Goal: Information Seeking & Learning: Learn about a topic

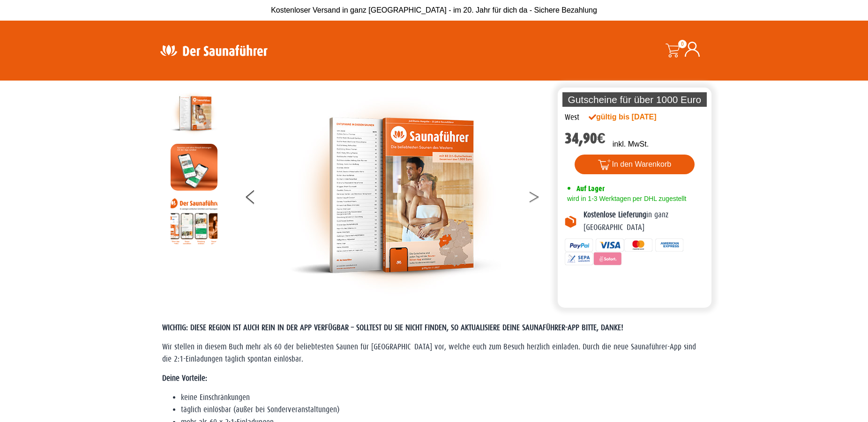
click at [533, 198] on button at bounding box center [539, 198] width 23 height 23
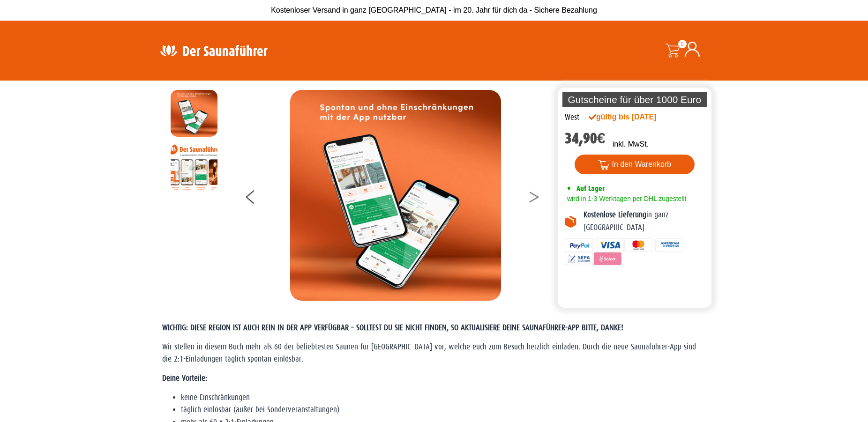
click at [533, 198] on button at bounding box center [539, 198] width 23 height 23
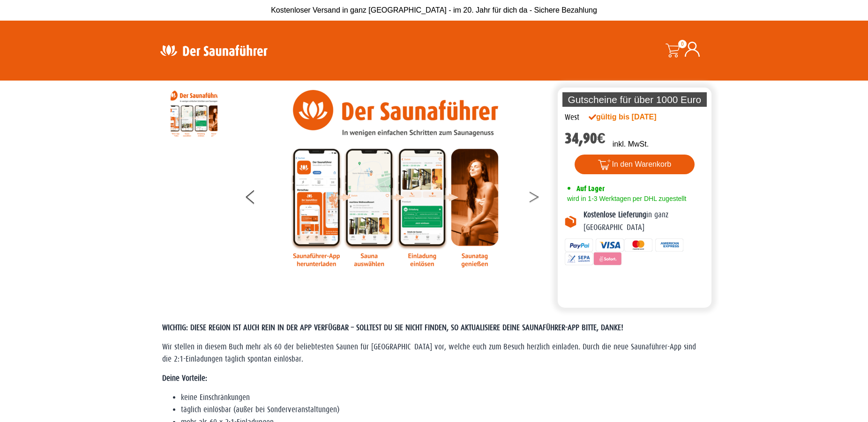
click at [533, 198] on button at bounding box center [539, 198] width 23 height 23
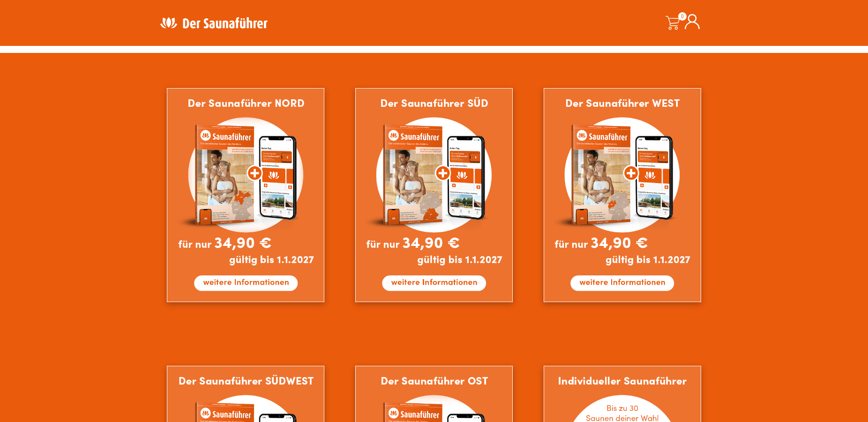
scroll to position [308, 0]
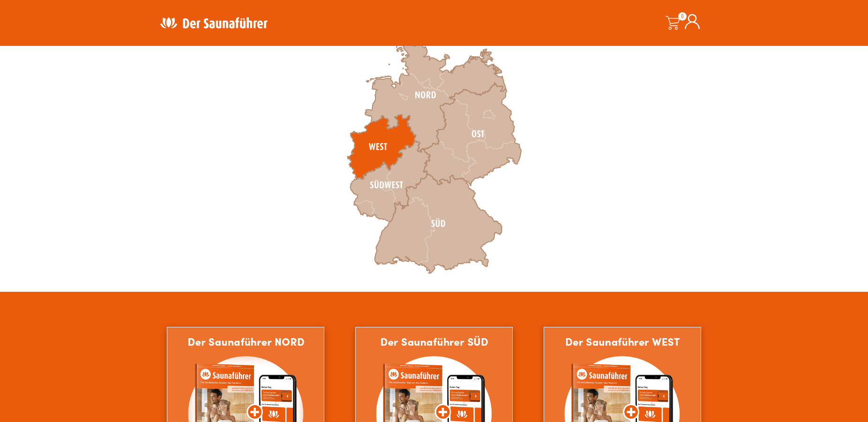
click at [385, 139] on icon at bounding box center [381, 147] width 68 height 65
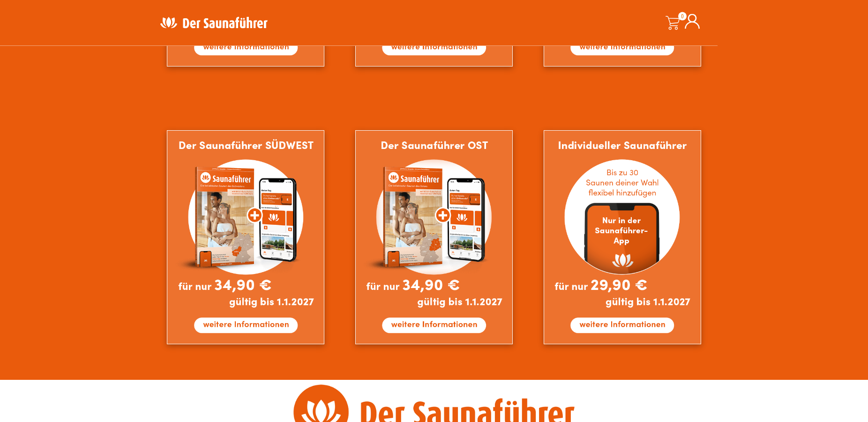
scroll to position [787, 0]
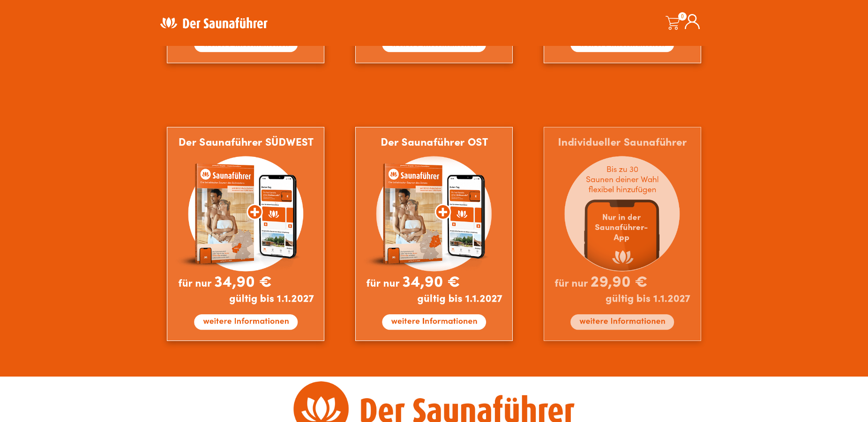
click at [665, 221] on img at bounding box center [623, 234] width 158 height 214
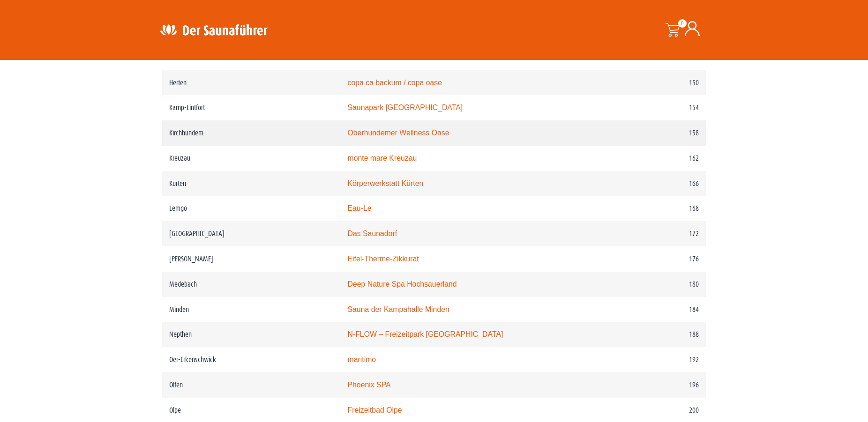
scroll to position [1339, 0]
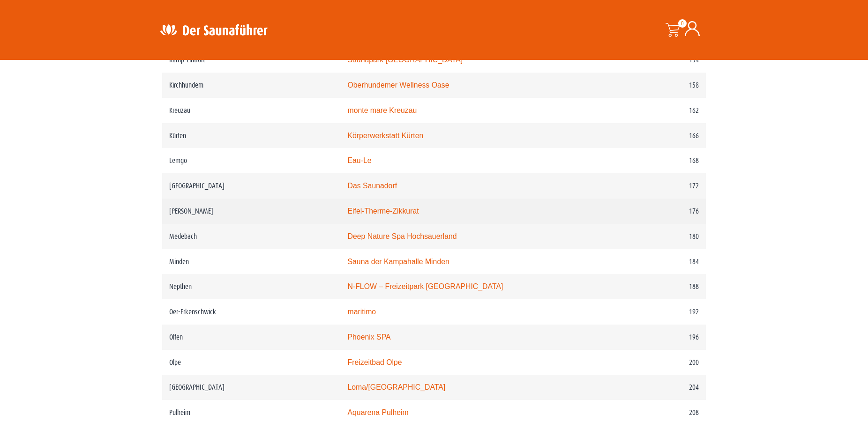
click at [401, 215] on link "Eifel-Therme-Zikkurat" at bounding box center [382, 211] width 71 height 8
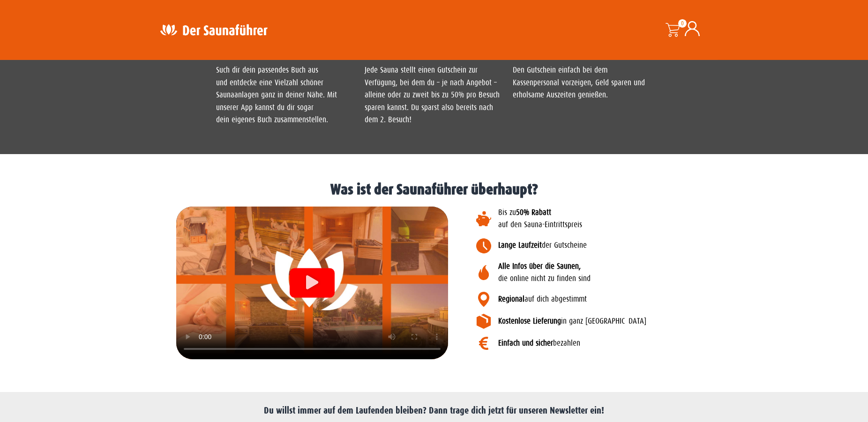
scroll to position [956, 0]
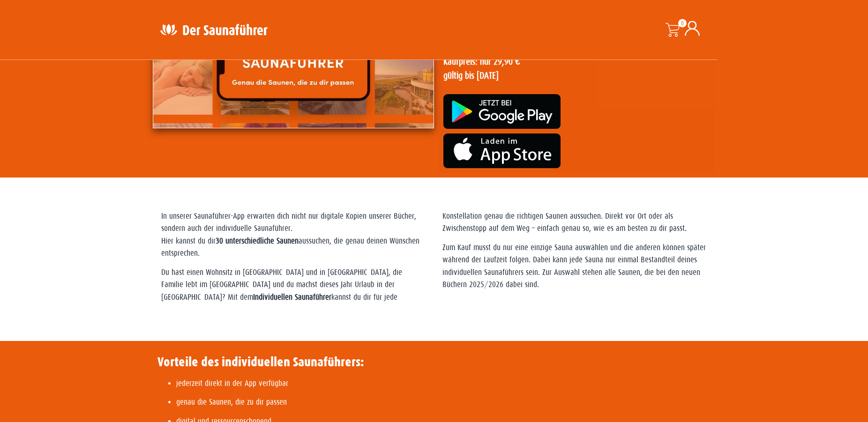
scroll to position [23, 0]
